Goal: Register for event/course

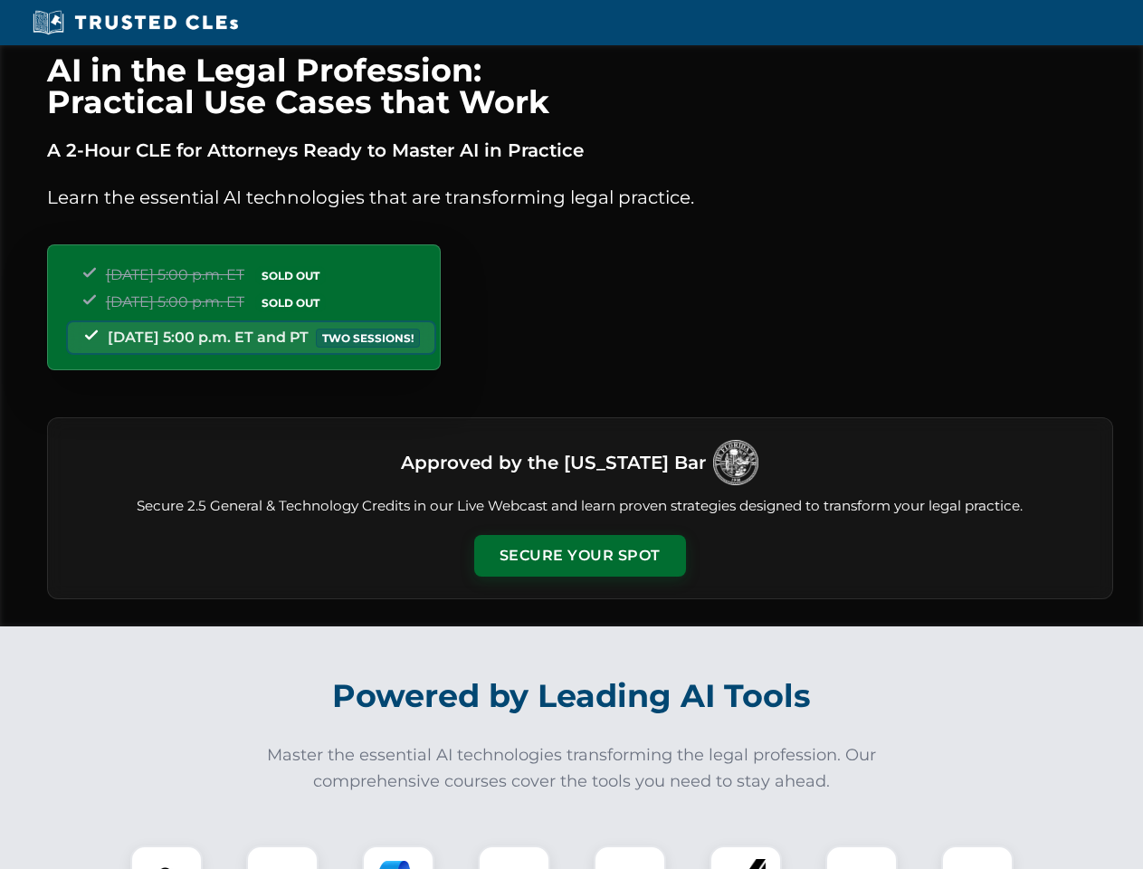
click at [579, 556] on button "Secure Your Spot" at bounding box center [580, 556] width 212 height 42
click at [167, 857] on img at bounding box center [166, 881] width 52 height 52
click at [282, 857] on div at bounding box center [282, 881] width 72 height 72
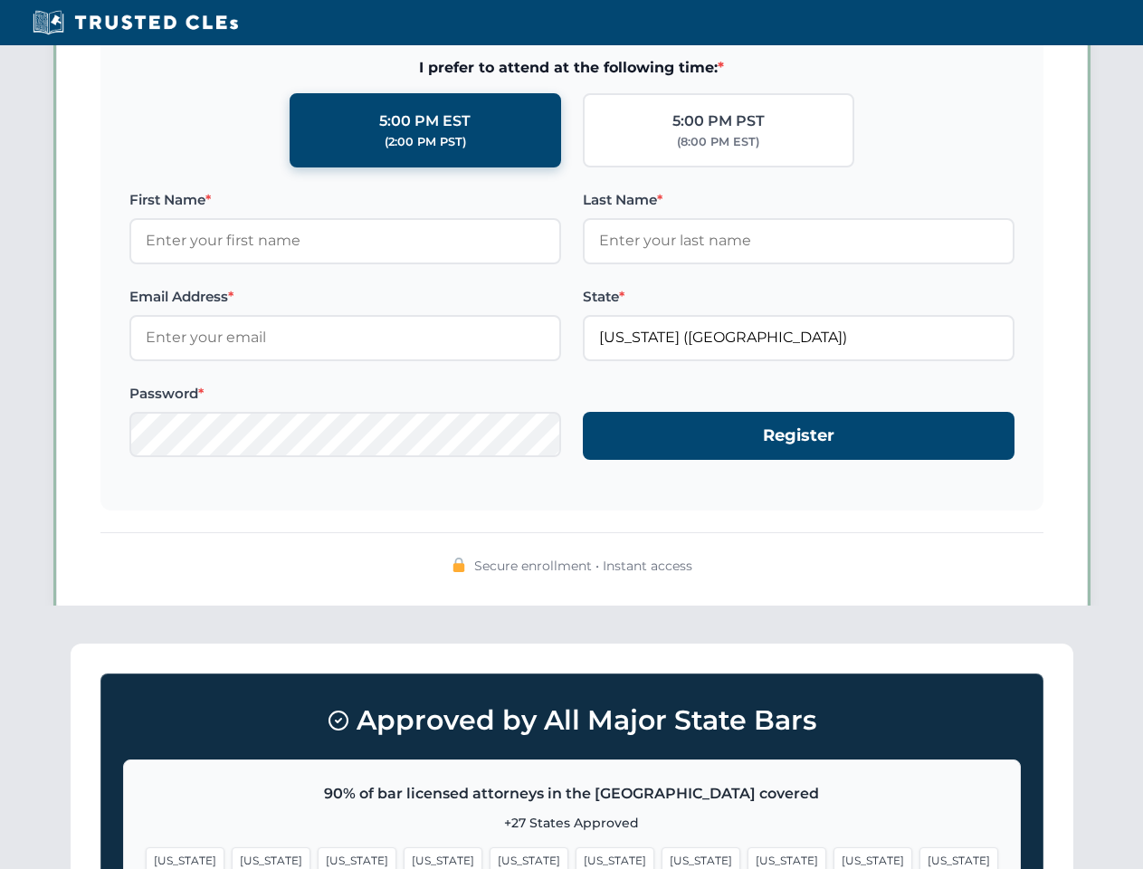
click at [834, 857] on span "[US_STATE]" at bounding box center [873, 860] width 79 height 26
